Goal: Task Accomplishment & Management: Complete application form

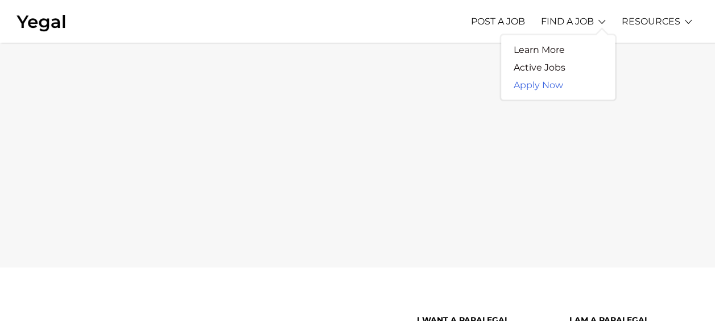
click at [542, 86] on link "Apply Now" at bounding box center [538, 85] width 75 height 18
